Goal: Transaction & Acquisition: Purchase product/service

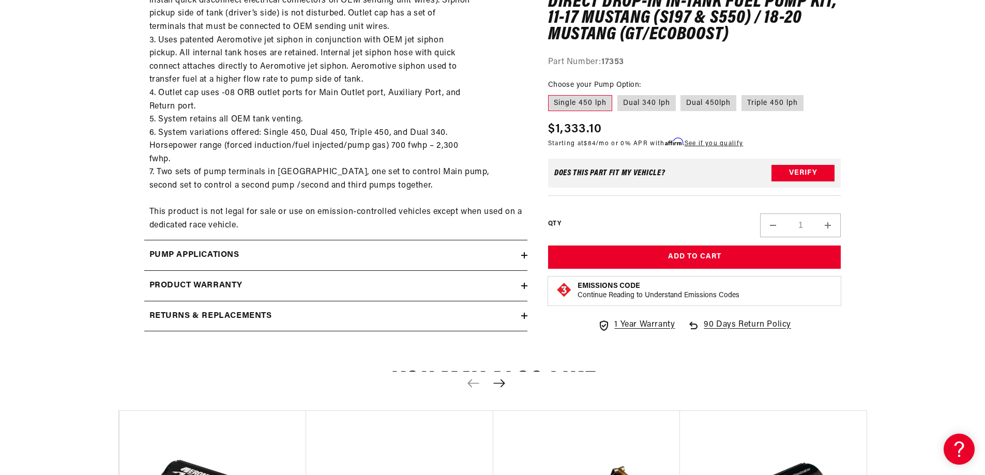
scroll to position [775, 0]
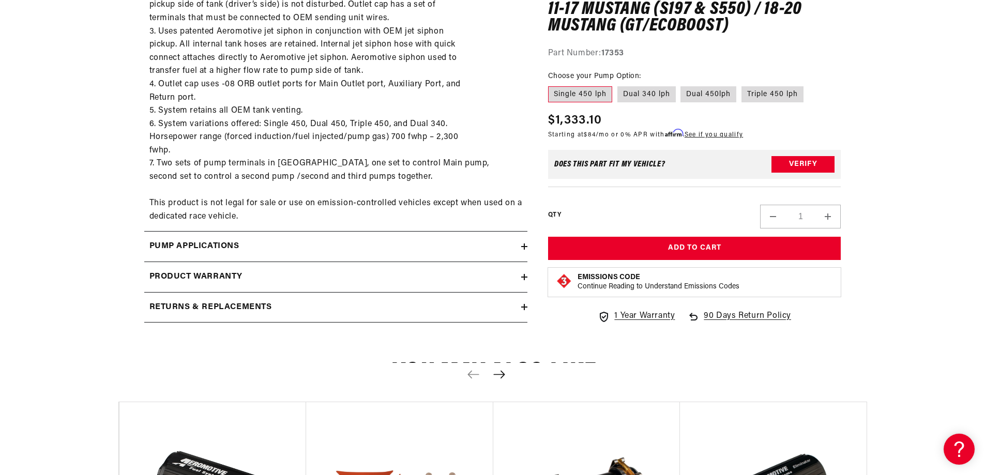
click at [520, 246] on div "Pump Applications" at bounding box center [332, 246] width 377 height 13
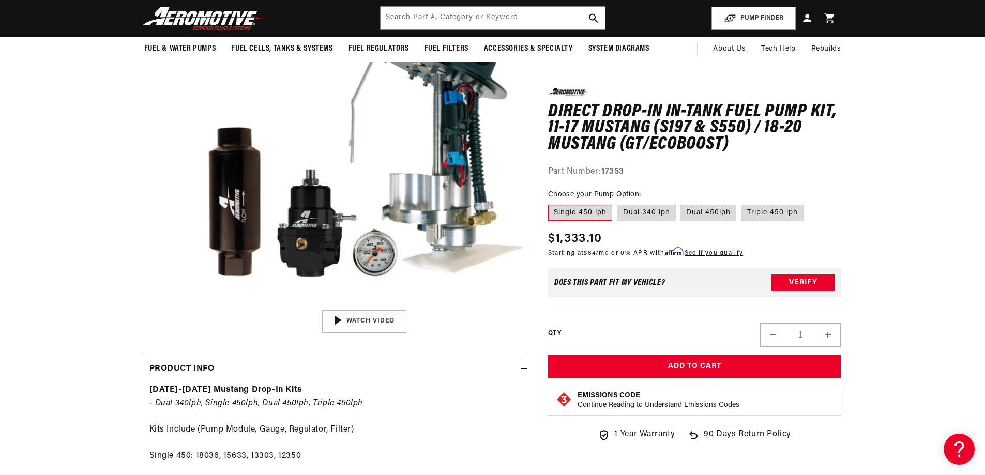
scroll to position [103, 0]
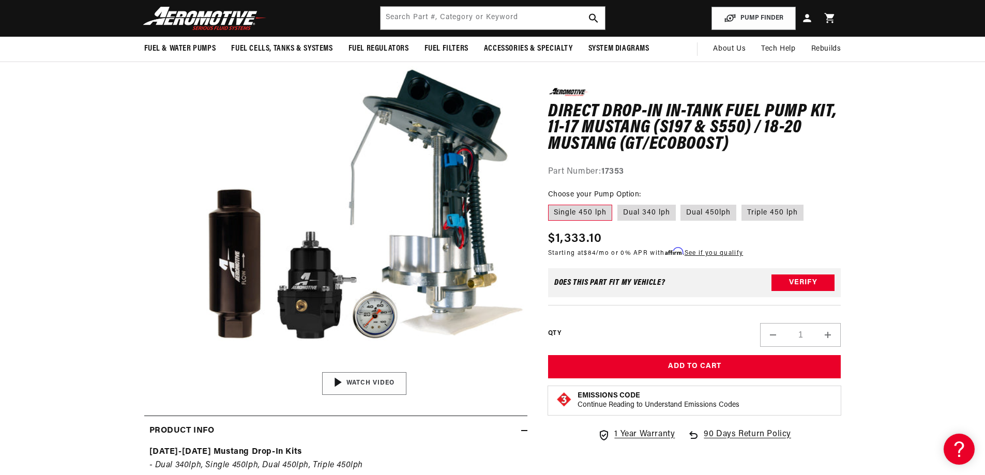
click at [349, 379] on div "00:55" at bounding box center [364, 384] width 157 height 88
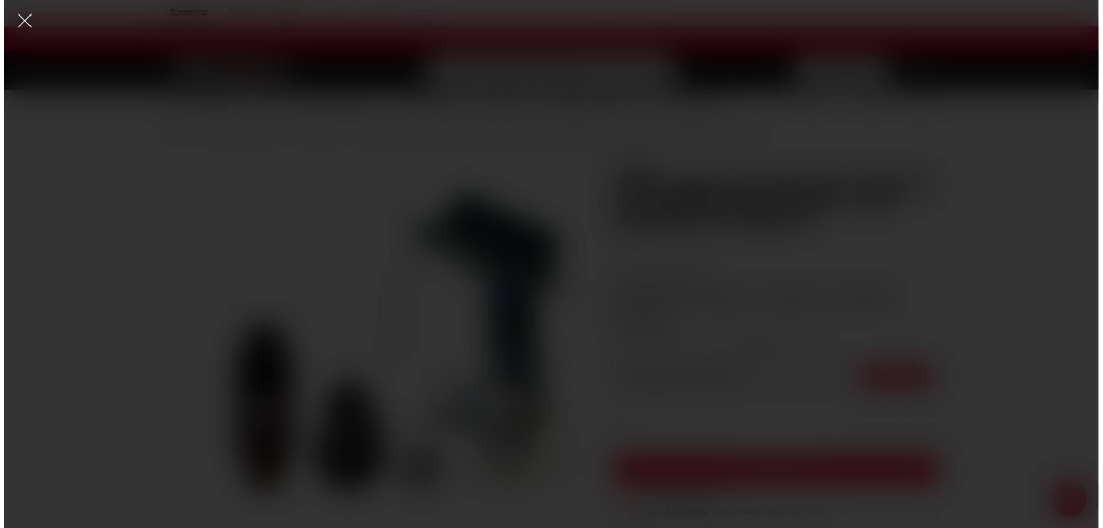
scroll to position [0, 0]
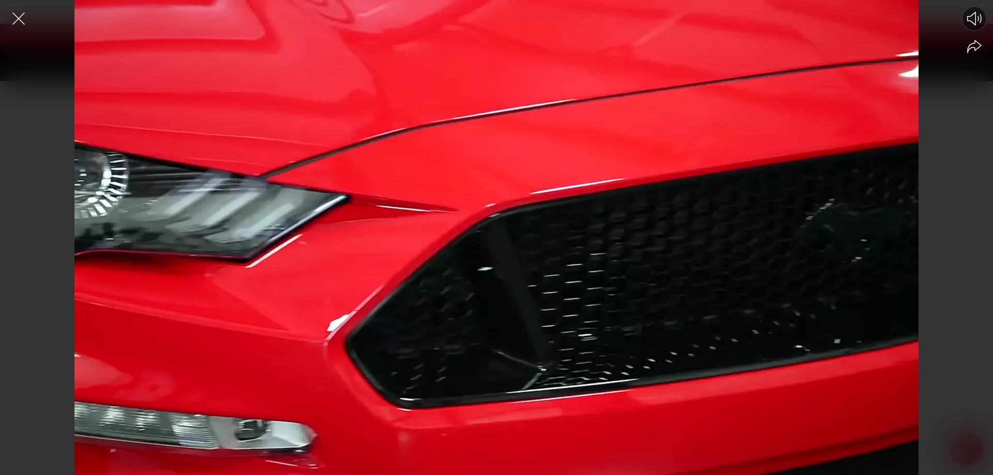
click at [975, 18] on icon "Mute video" at bounding box center [974, 18] width 14 height 13
click at [577, 134] on div at bounding box center [496, 255] width 993 height 439
click at [552, 313] on div at bounding box center [496, 255] width 993 height 439
click at [551, 312] on div at bounding box center [496, 255] width 993 height 439
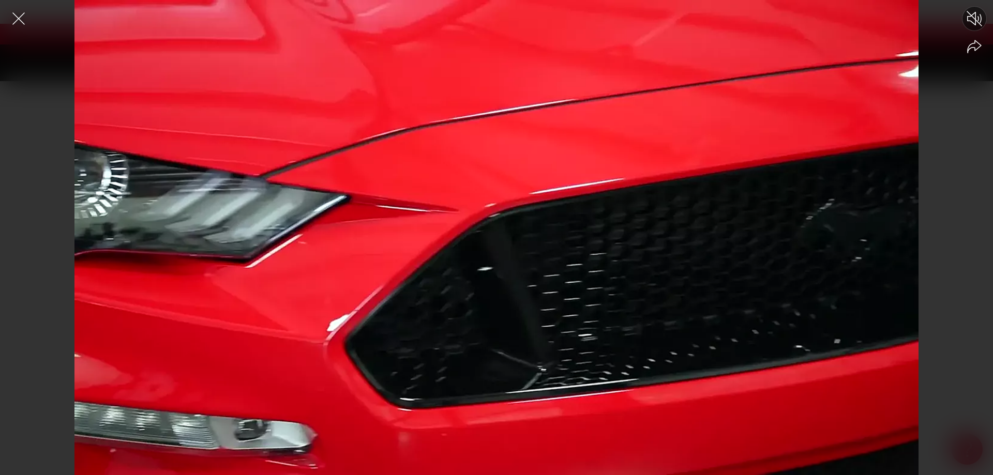
click at [551, 312] on div at bounding box center [496, 255] width 993 height 439
click at [969, 47] on icon "Share video" at bounding box center [974, 47] width 14 height 14
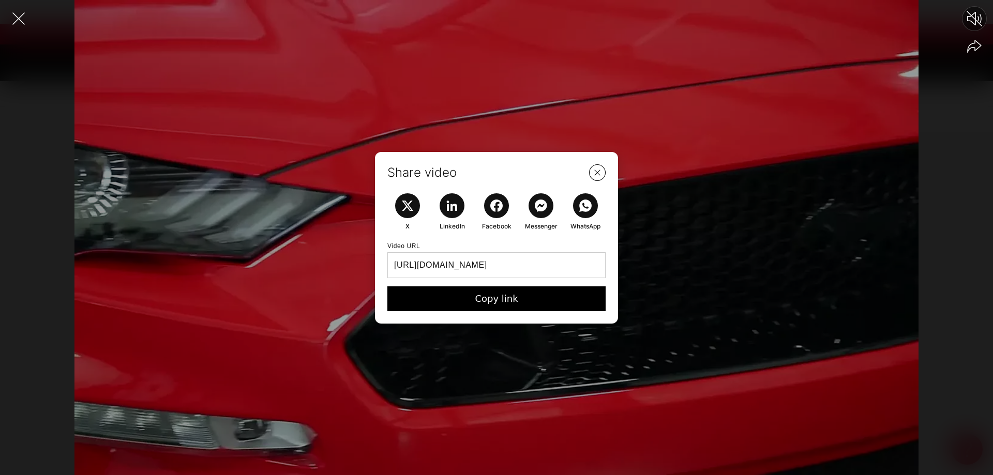
click at [489, 299] on button "Copy link" at bounding box center [496, 298] width 218 height 25
click at [595, 169] on icon "Close Share Modal" at bounding box center [596, 172] width 13 height 13
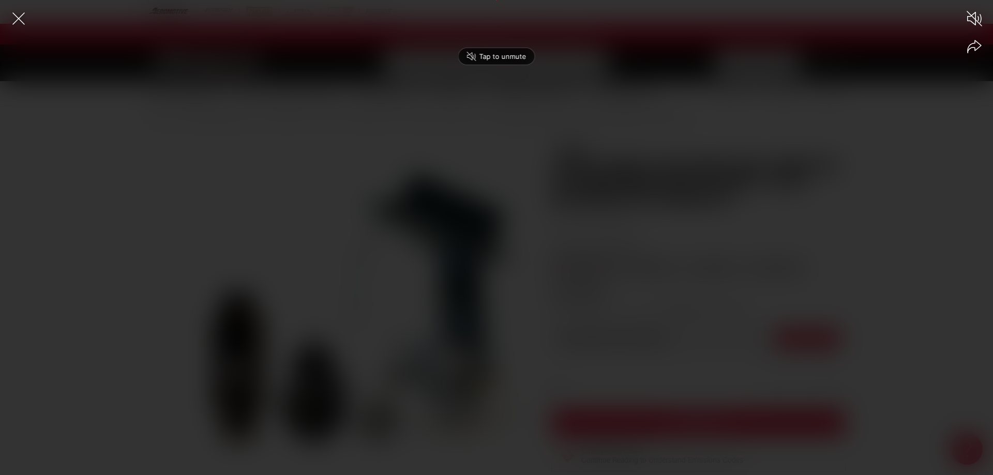
click at [242, 310] on div "Play Unmute Share" at bounding box center [496, 237] width 993 height 475
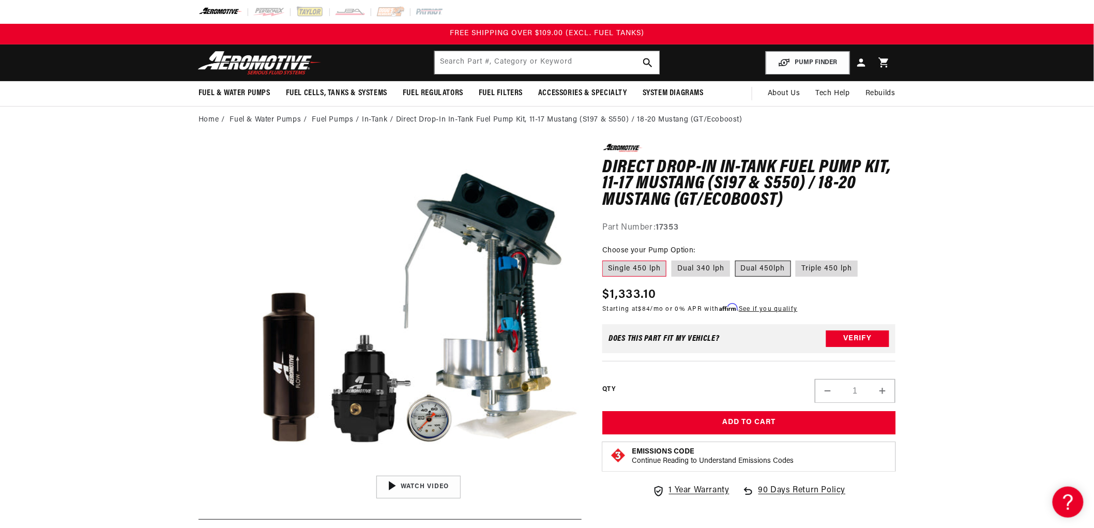
click at [764, 266] on label "Dual 450lph" at bounding box center [763, 269] width 56 height 17
click at [736, 259] on input "Dual 450lph" at bounding box center [735, 258] width 1 height 1
radio input "true"
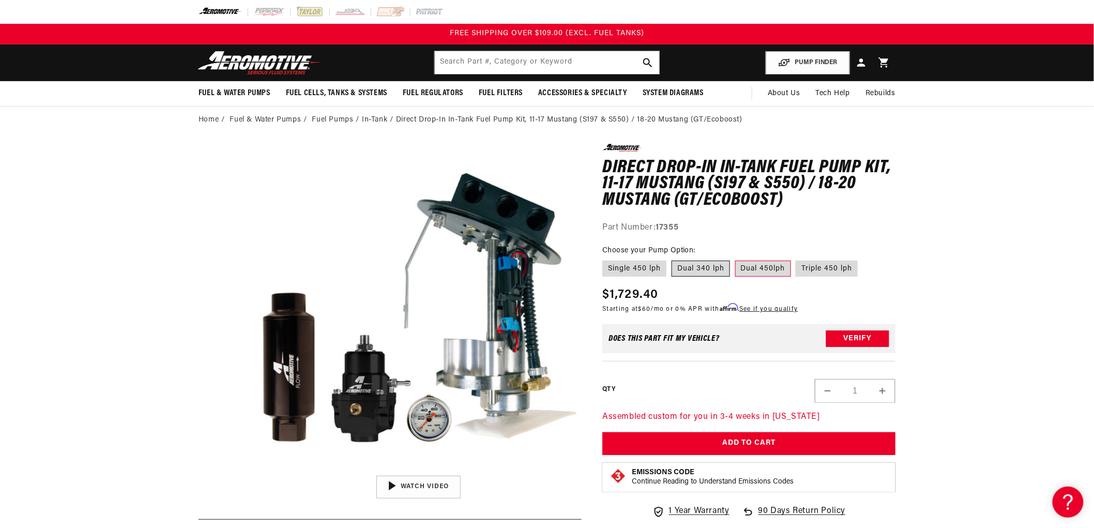
click at [701, 267] on label "Dual 340 lph" at bounding box center [701, 269] width 58 height 17
click at [672, 259] on input "Dual 340 lph" at bounding box center [672, 258] width 1 height 1
radio input "true"
